Goal: Information Seeking & Learning: Learn about a topic

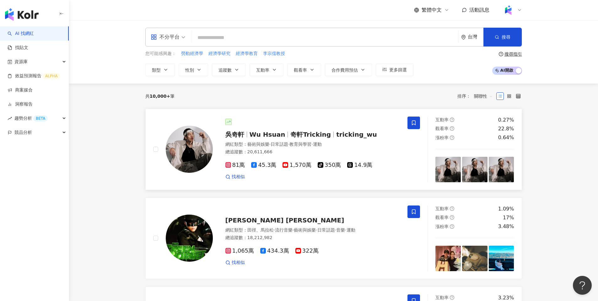
click at [260, 128] on div "吳奇軒 Wu Hsuan 奇軒Tricking tricking_wu 網紅類型 ： 藝術與娛樂 · 日常話題 · 教育與學習 · 運動 總追蹤數 ： 20,…" at bounding box center [306, 149] width 187 height 61
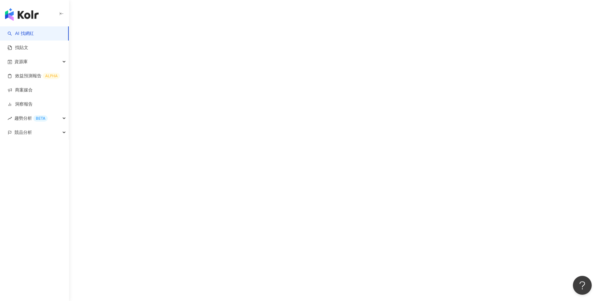
scroll to position [29, 0]
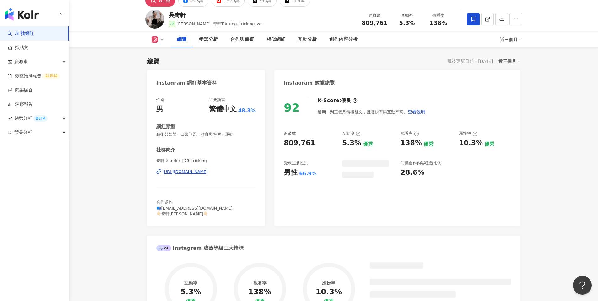
scroll to position [539, 0]
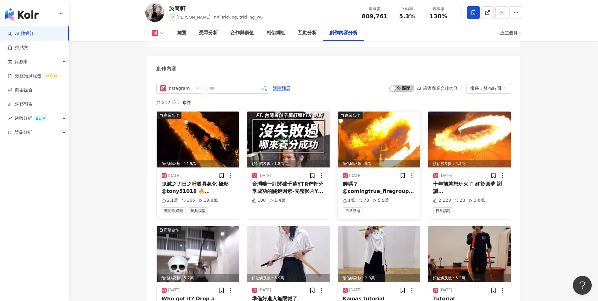
scroll to position [1933, 0]
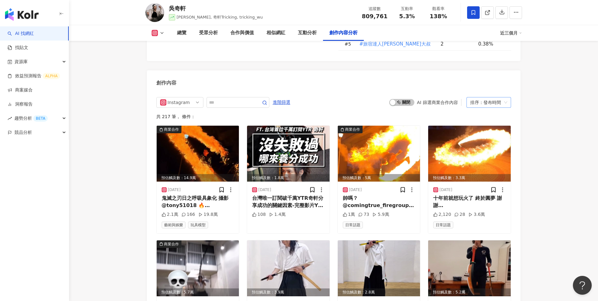
click at [487, 97] on div "排序：發布時間" at bounding box center [485, 102] width 31 height 10
click at [480, 115] on div "互動數" at bounding box center [488, 114] width 35 height 7
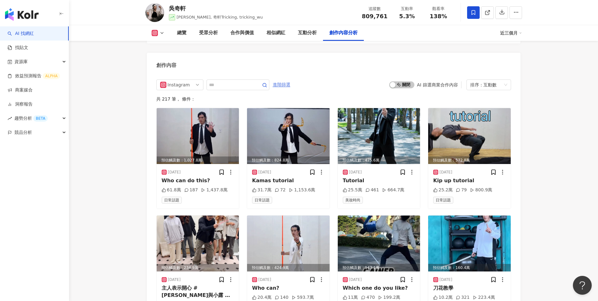
click at [283, 80] on span "進階篩選" at bounding box center [282, 85] width 18 height 10
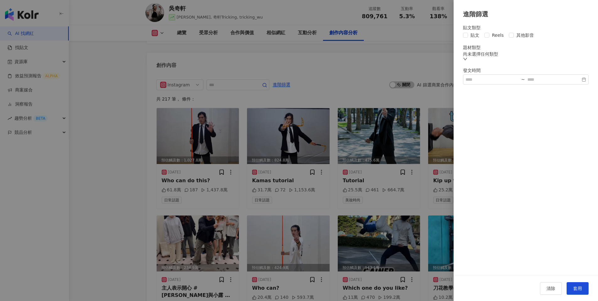
click at [308, 80] on div at bounding box center [299, 150] width 598 height 301
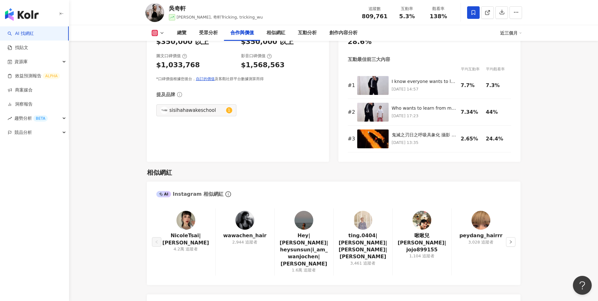
scroll to position [846, 0]
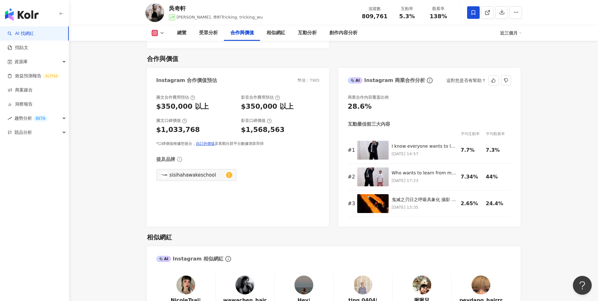
click at [431, 211] on div "商業合作內容覆蓋比例 28.6% 互動最佳前三大內容 平均互動率 平均觀看率 # 1 I know everyone wants to learn, so I…" at bounding box center [429, 157] width 182 height 138
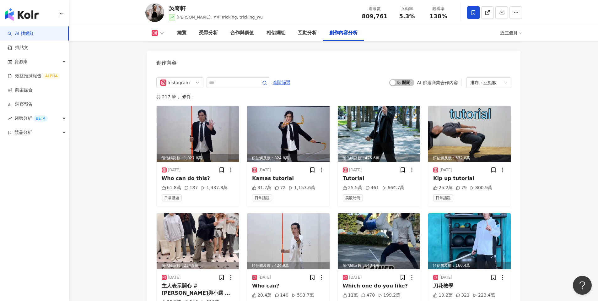
scroll to position [1948, 0]
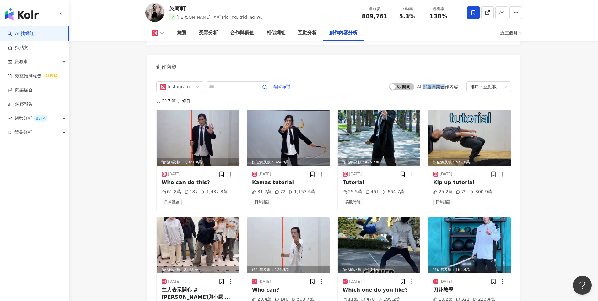
drag, startPoint x: 424, startPoint y: 73, endPoint x: 446, endPoint y: 74, distance: 21.7
click at [446, 84] on div "AI 篩選商業合作內容" at bounding box center [437, 86] width 41 height 5
click at [485, 82] on div "互動數" at bounding box center [489, 87] width 13 height 10
click at [498, 82] on div "排序： 互動數" at bounding box center [485, 87] width 31 height 10
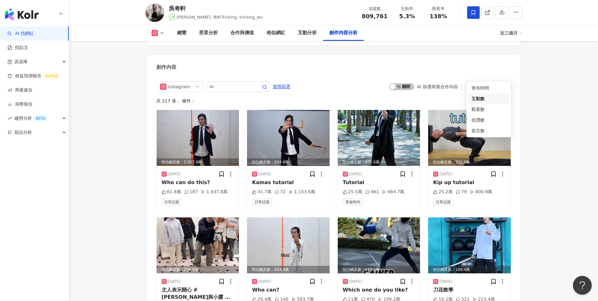
click at [512, 78] on div "Instagram 進階篩選 啟動 關閉 AI 篩選商業合作內容 排序： 互動數 共 217 筆 ， 條件： 預估觸及數：1,027.8萬 [DATE] Wh…" at bounding box center [333, 272] width 373 height 394
click at [283, 82] on span "進階篩選" at bounding box center [282, 87] width 18 height 10
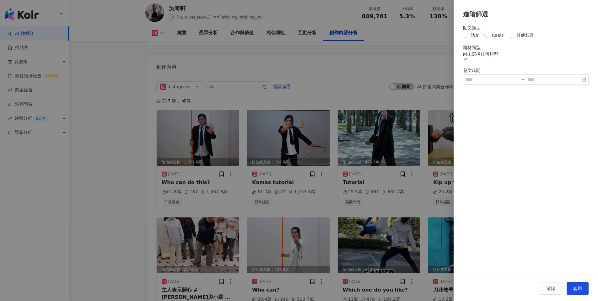
click at [326, 80] on div at bounding box center [299, 150] width 598 height 301
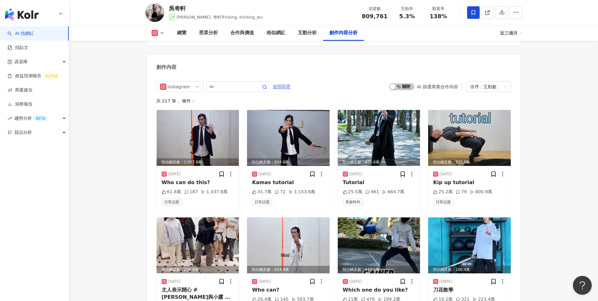
click at [282, 82] on span "進階篩選" at bounding box center [282, 87] width 18 height 10
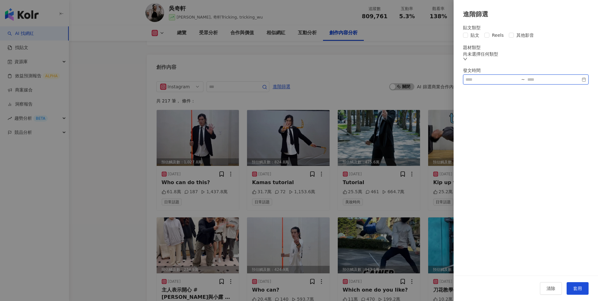
click at [491, 83] on input at bounding box center [491, 79] width 53 height 7
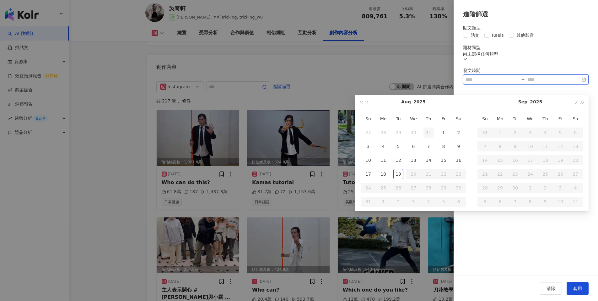
type input "**********"
click at [366, 102] on span "button" at bounding box center [367, 101] width 3 height 3
type input "**********"
click at [398, 130] on div "1" at bounding box center [398, 132] width 10 height 10
type input "**********"
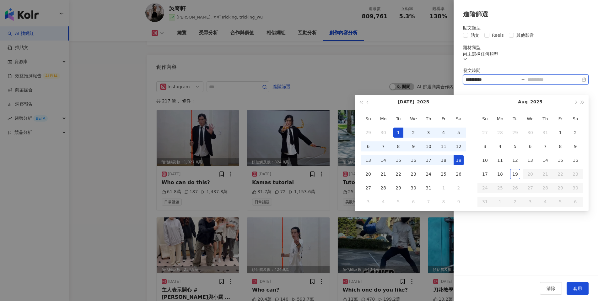
type input "**********"
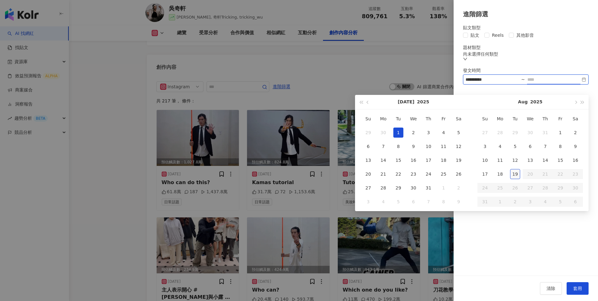
type input "**********"
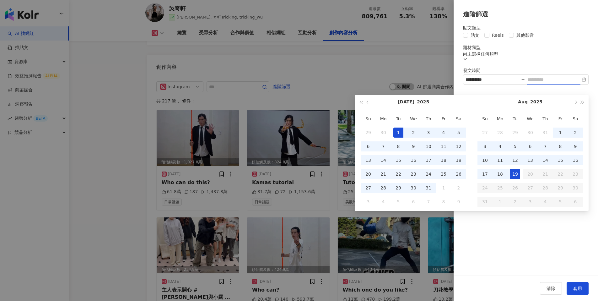
click at [516, 175] on div "19" at bounding box center [515, 174] width 10 height 10
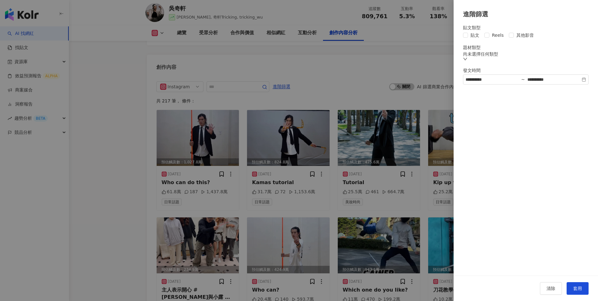
click at [545, 223] on div "**********" at bounding box center [525, 147] width 144 height 256
click at [578, 285] on span "套用" at bounding box center [577, 287] width 9 height 5
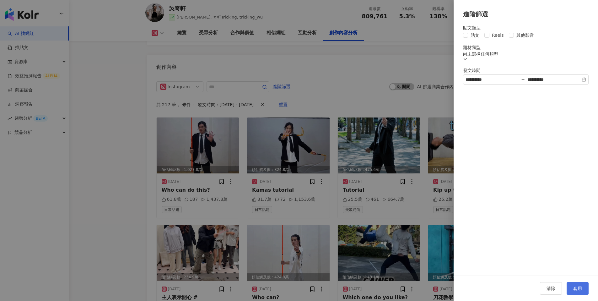
scroll to position [1950, 0]
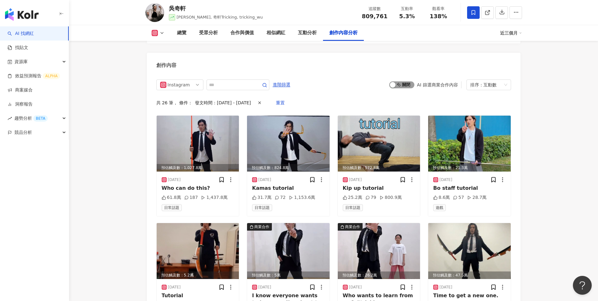
click at [404, 81] on span "啟動 關閉" at bounding box center [401, 84] width 25 height 7
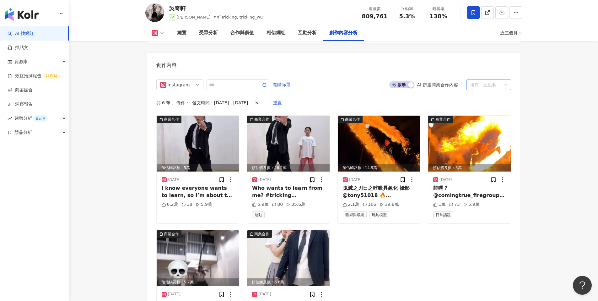
click at [494, 80] on div "互動數" at bounding box center [489, 85] width 13 height 10
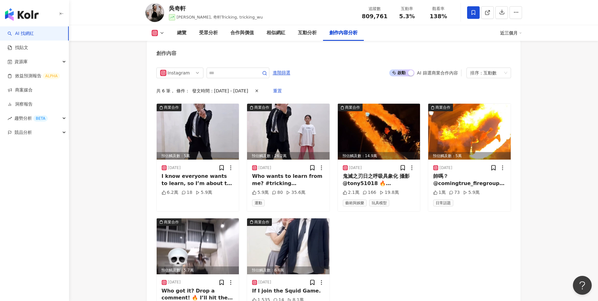
scroll to position [1966, 0]
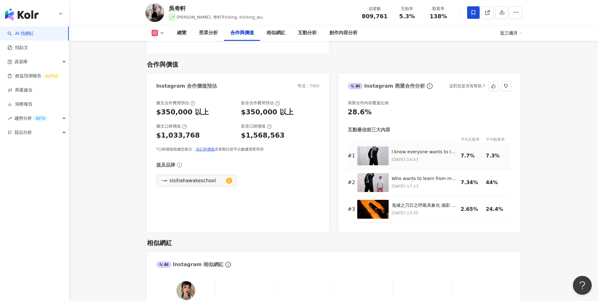
scroll to position [836, 0]
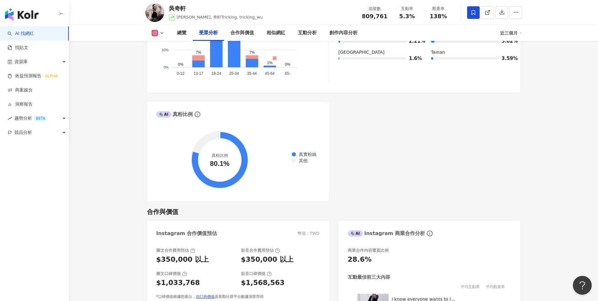
scroll to position [816, 0]
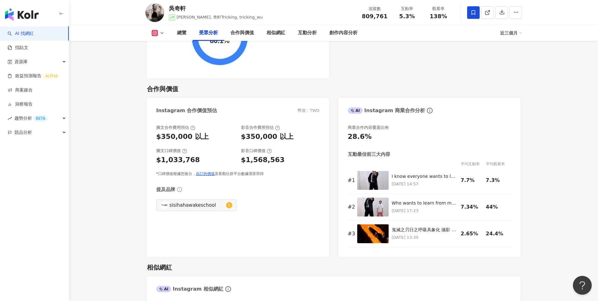
click at [510, 31] on div "近三個月" at bounding box center [511, 33] width 22 height 10
drag, startPoint x: 373, startPoint y: 117, endPoint x: 386, endPoint y: 117, distance: 13.5
click at [386, 125] on div "商業合作內容覆蓋比例" at bounding box center [368, 128] width 41 height 6
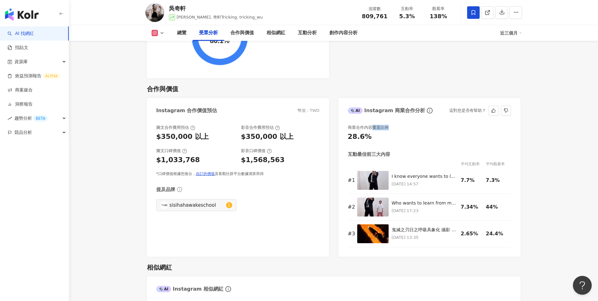
click at [388, 125] on div "商業合作內容覆蓋比例" at bounding box center [429, 128] width 163 height 6
